Goal: Information Seeking & Learning: Learn about a topic

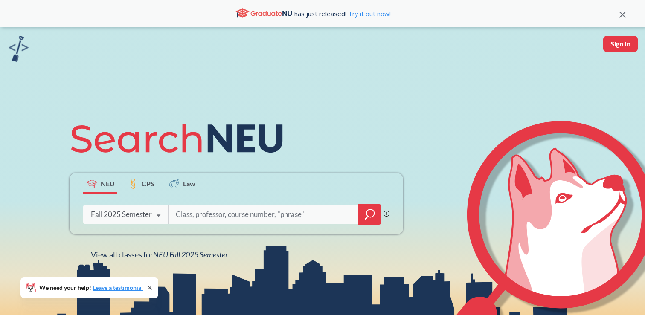
click at [198, 215] on input "search" at bounding box center [264, 215] width 178 height 18
type input "d"
click at [363, 216] on div at bounding box center [369, 214] width 23 height 20
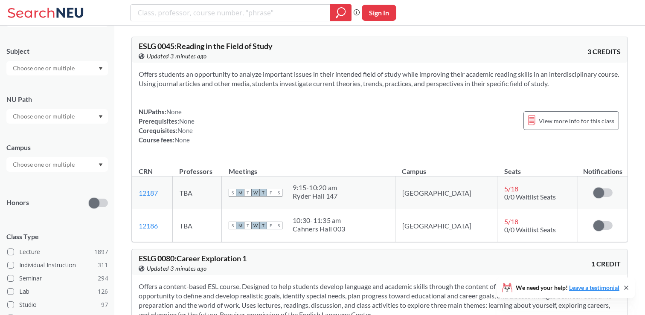
scroll to position [67, 0]
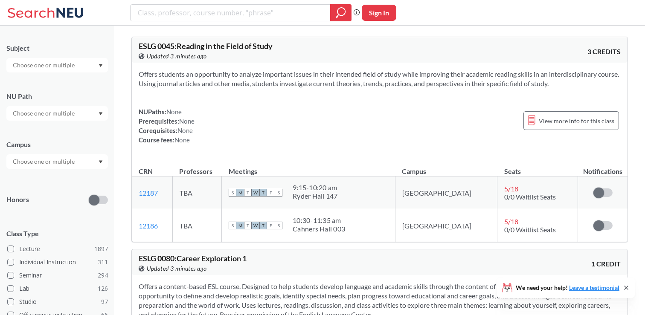
click at [55, 163] on input "text" at bounding box center [45, 162] width 72 height 10
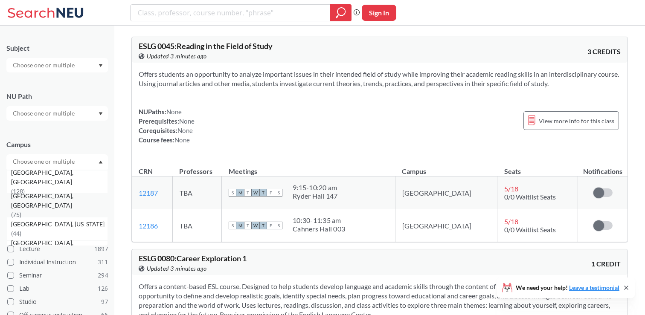
scroll to position [89, 0]
click at [46, 209] on span "[GEOGRAPHIC_DATA], [US_STATE]" at bounding box center [58, 204] width 95 height 9
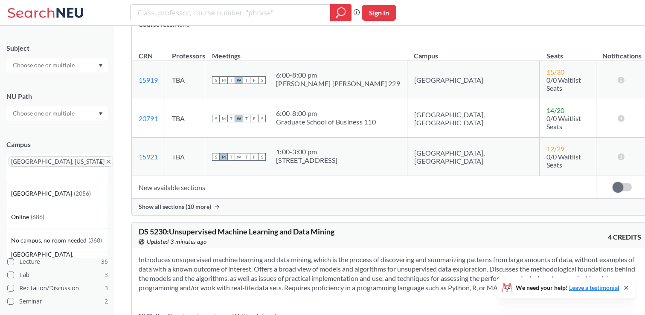
scroll to position [6304, 0]
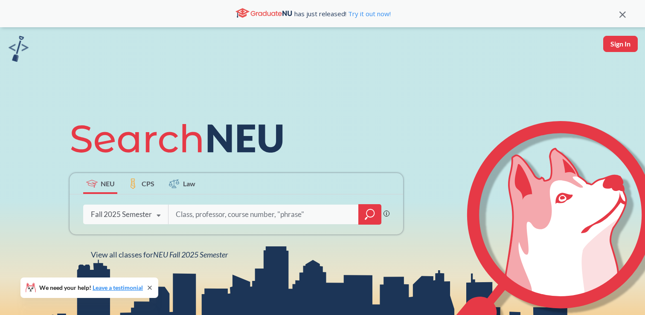
click at [373, 216] on icon "magnifying glass" at bounding box center [371, 214] width 8 height 8
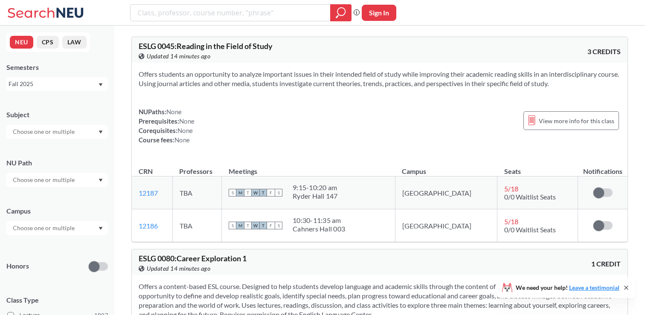
click at [43, 228] on input "text" at bounding box center [45, 228] width 72 height 10
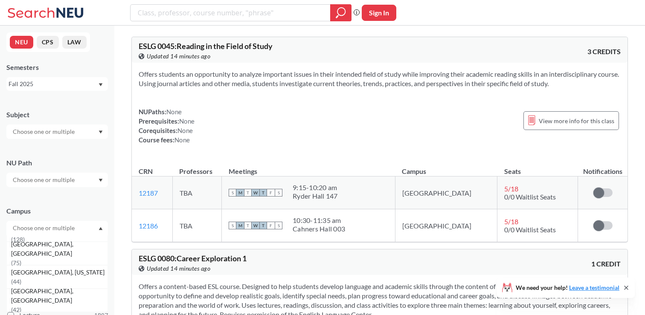
scroll to position [92, 0]
click at [21, 274] on span "( 44 )" at bounding box center [16, 277] width 10 height 7
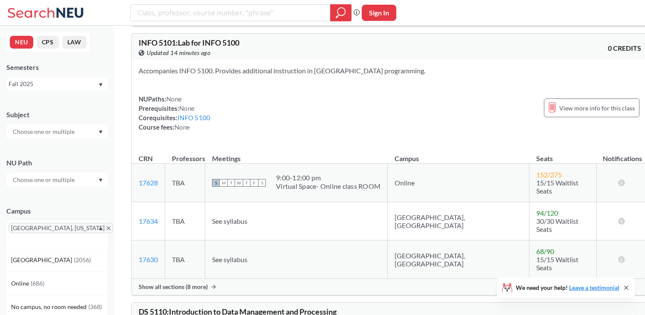
scroll to position [3133, 0]
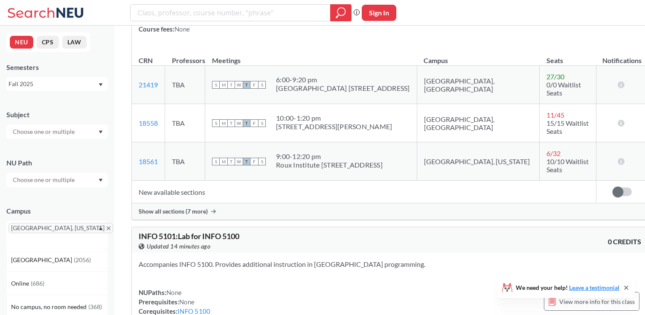
click at [199, 15] on input "search" at bounding box center [230, 13] width 187 height 15
type input "画"
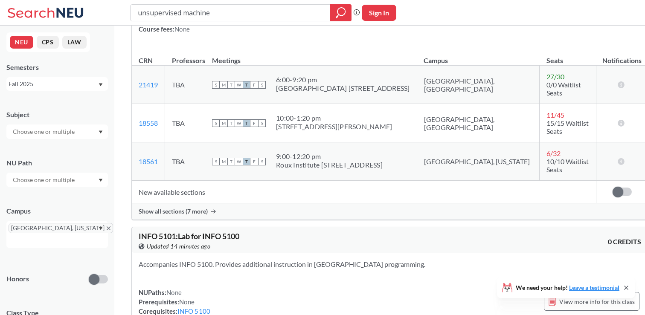
type input "unsupervised machine"
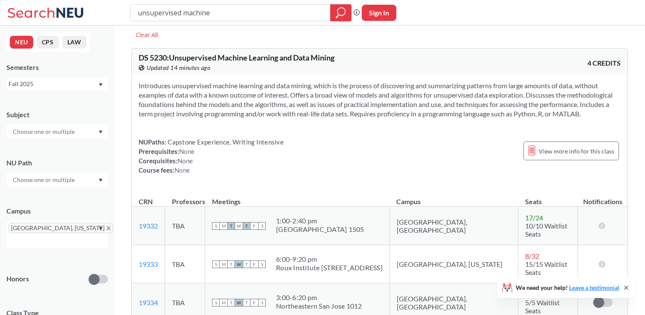
scroll to position [46, 0]
